Goal: Check status: Check status

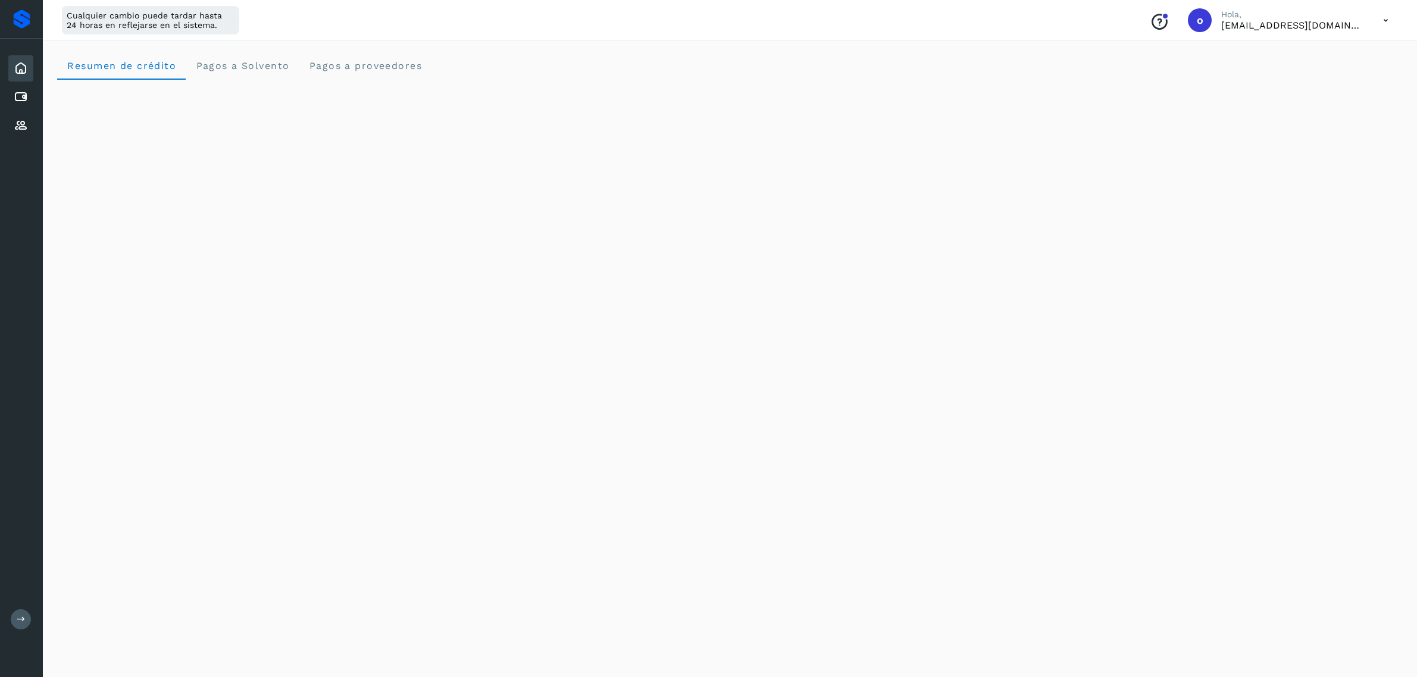
scroll to position [418, 0]
click at [19, 93] on icon at bounding box center [21, 97] width 14 height 14
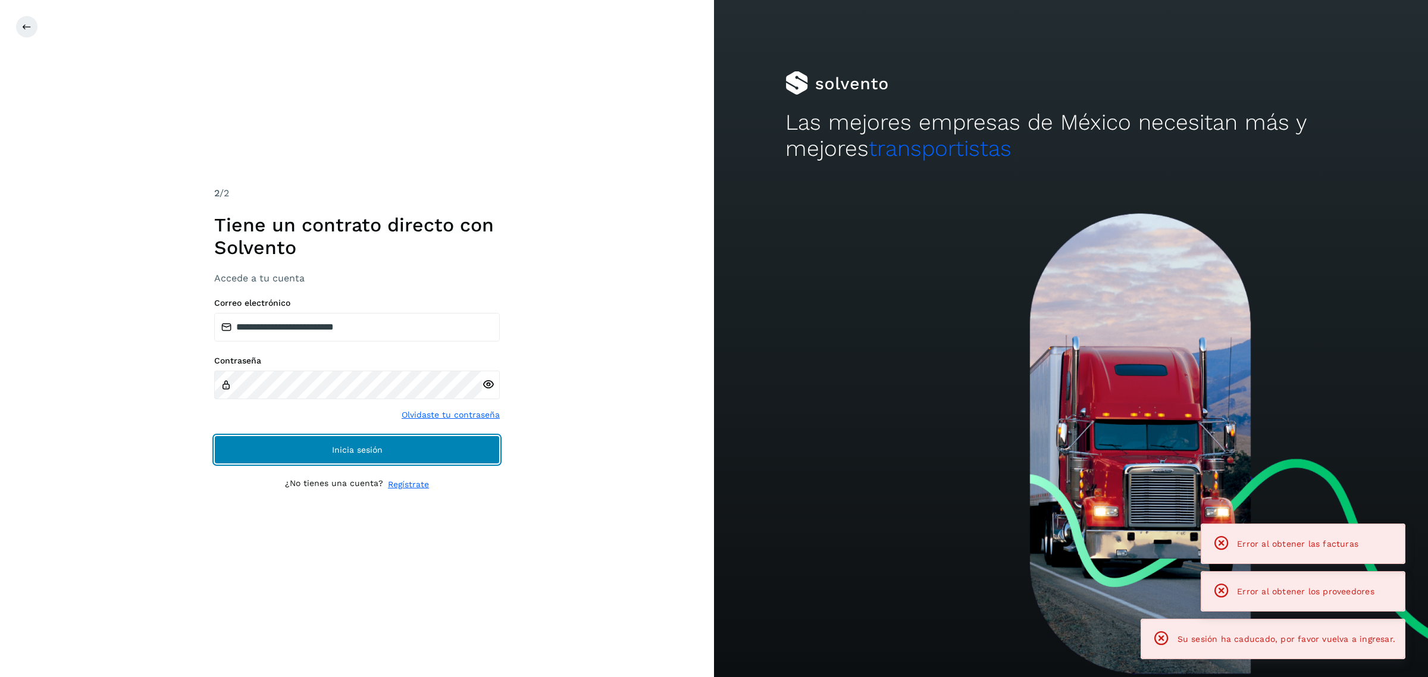
click at [289, 436] on button "Inicia sesión" at bounding box center [357, 450] width 286 height 29
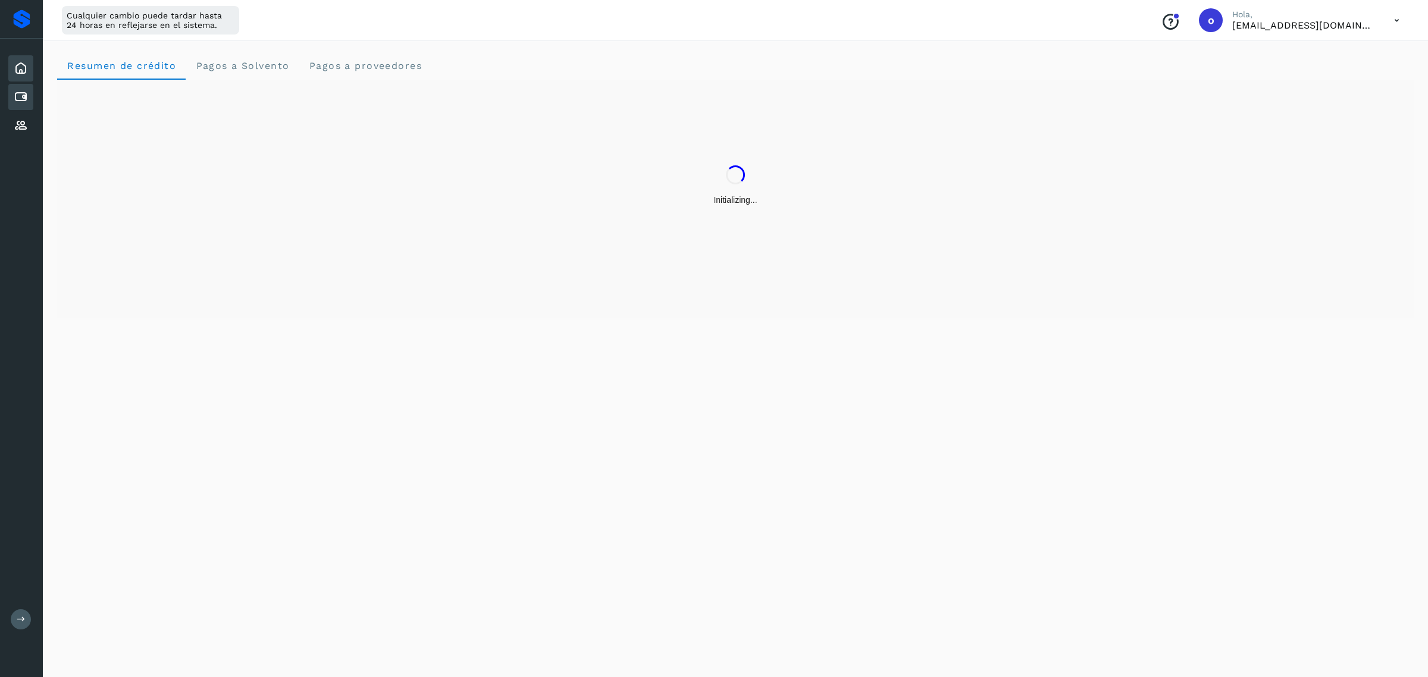
click at [18, 93] on icon at bounding box center [21, 97] width 14 height 14
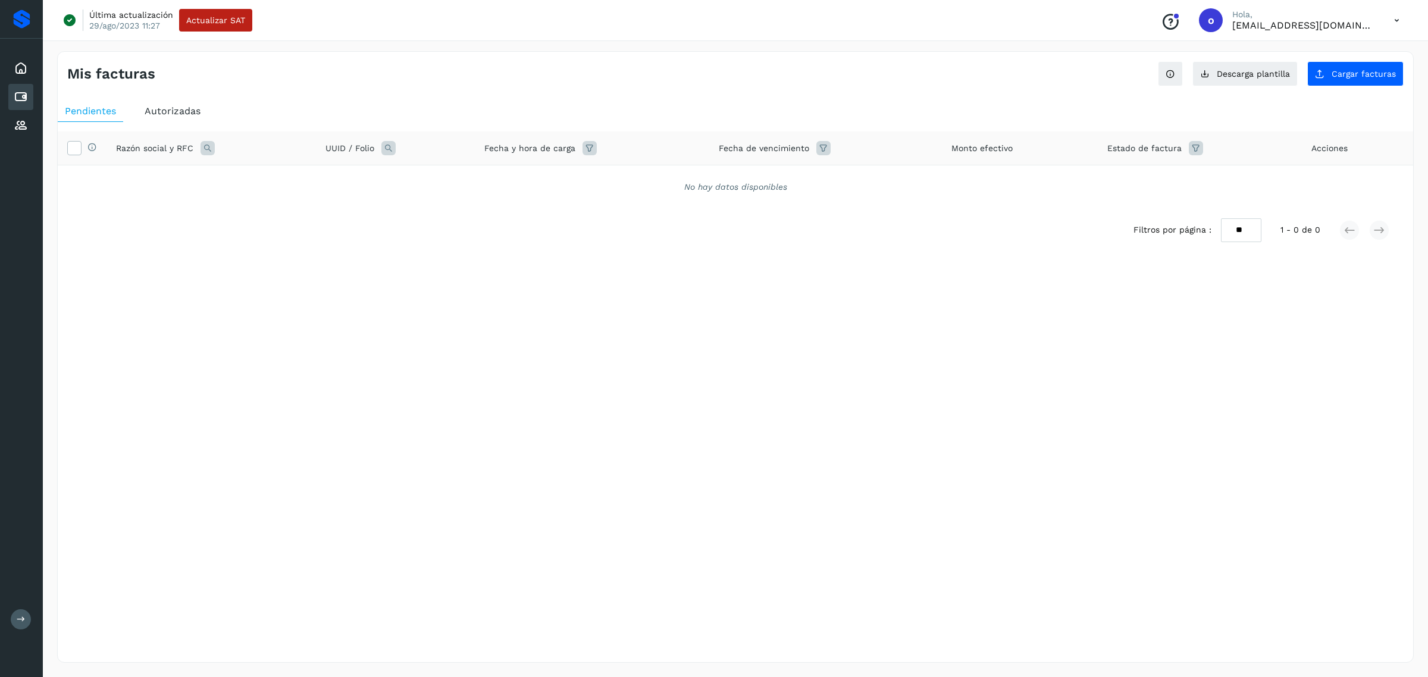
click at [186, 115] on span "Autorizadas" at bounding box center [173, 110] width 56 height 11
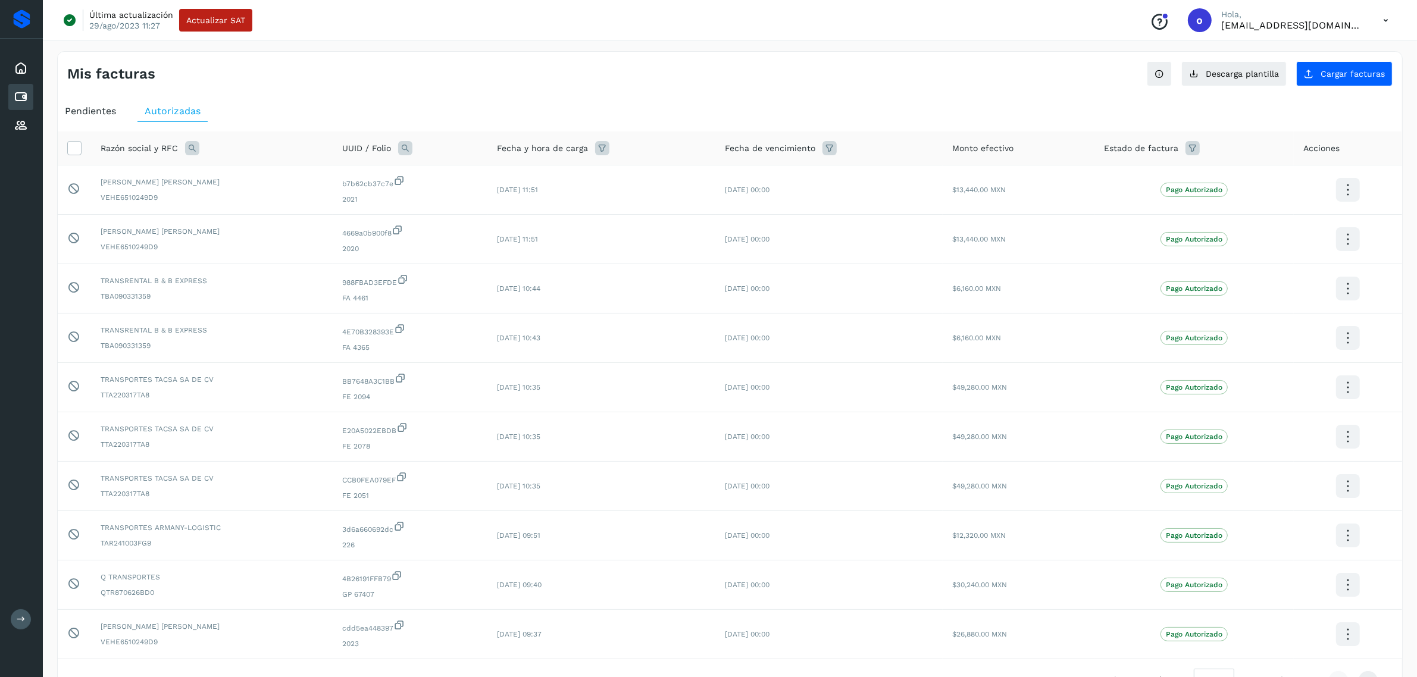
click at [189, 148] on icon at bounding box center [192, 148] width 14 height 14
click at [272, 199] on input "text" at bounding box center [270, 198] width 146 height 19
type input "**********"
click at [289, 233] on span "Buscar" at bounding box center [300, 229] width 24 height 11
